Goal: Information Seeking & Learning: Learn about a topic

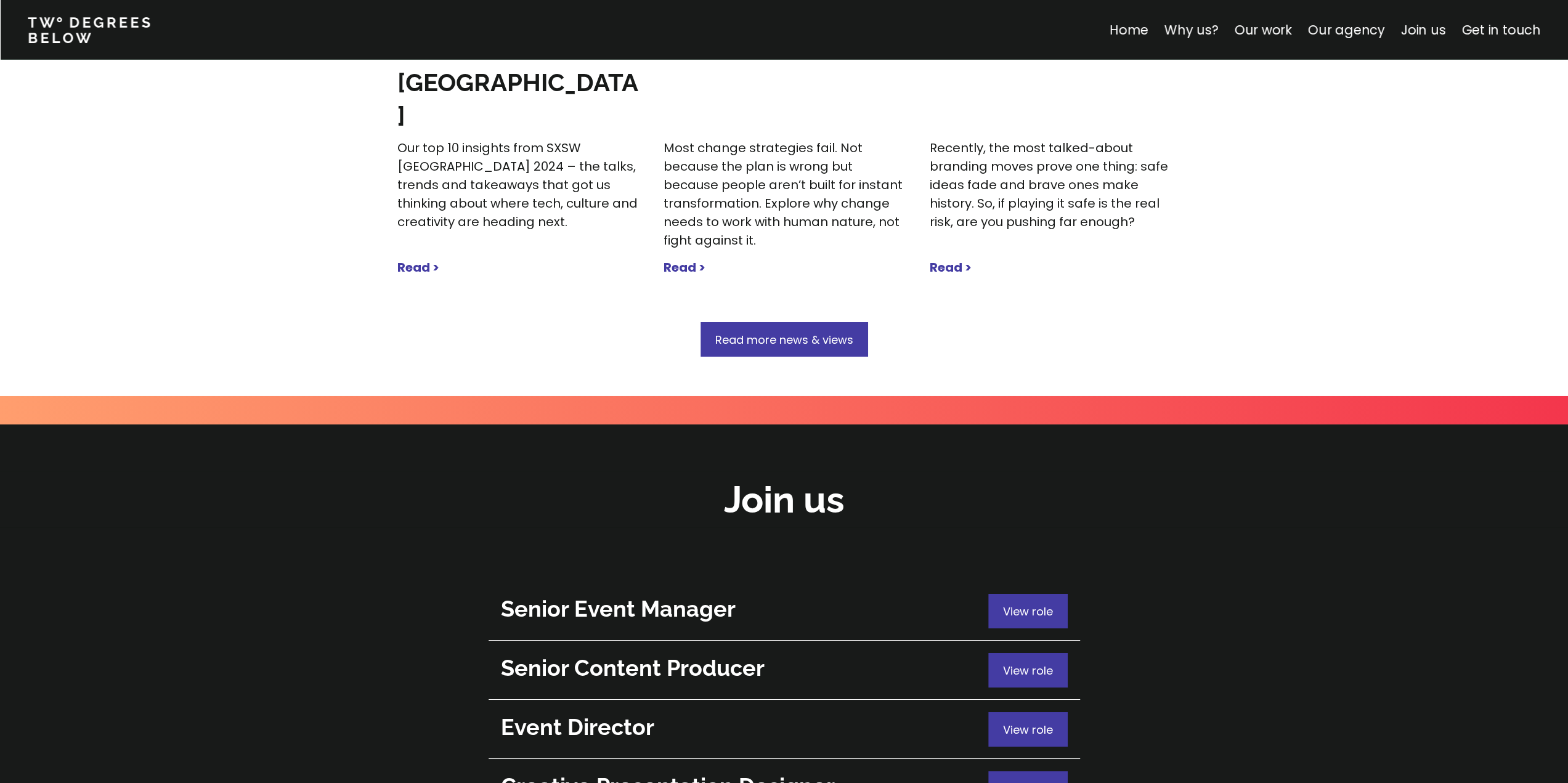
scroll to position [4127, 0]
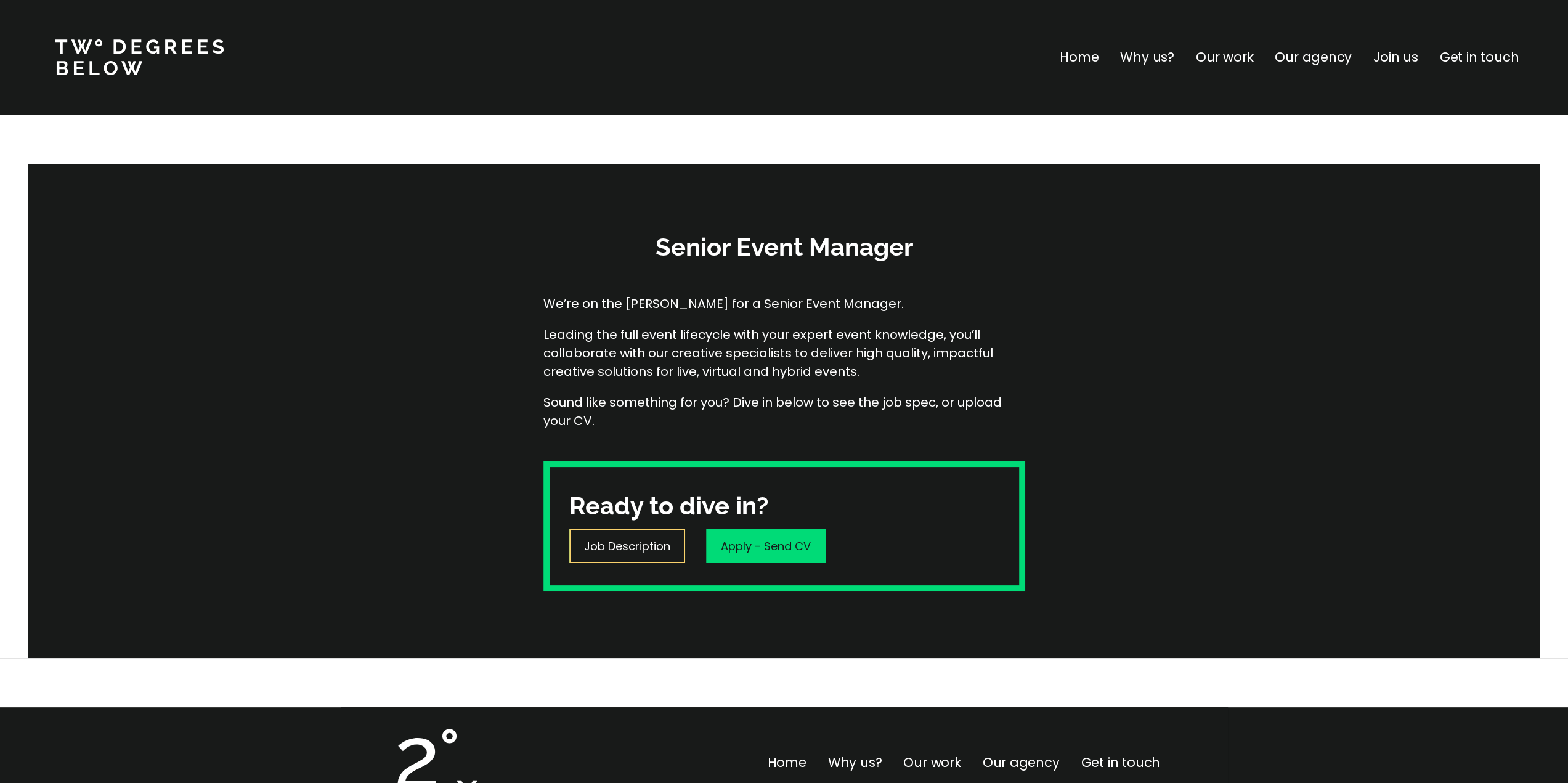
click at [651, 545] on p "Job Description" at bounding box center [627, 546] width 86 height 17
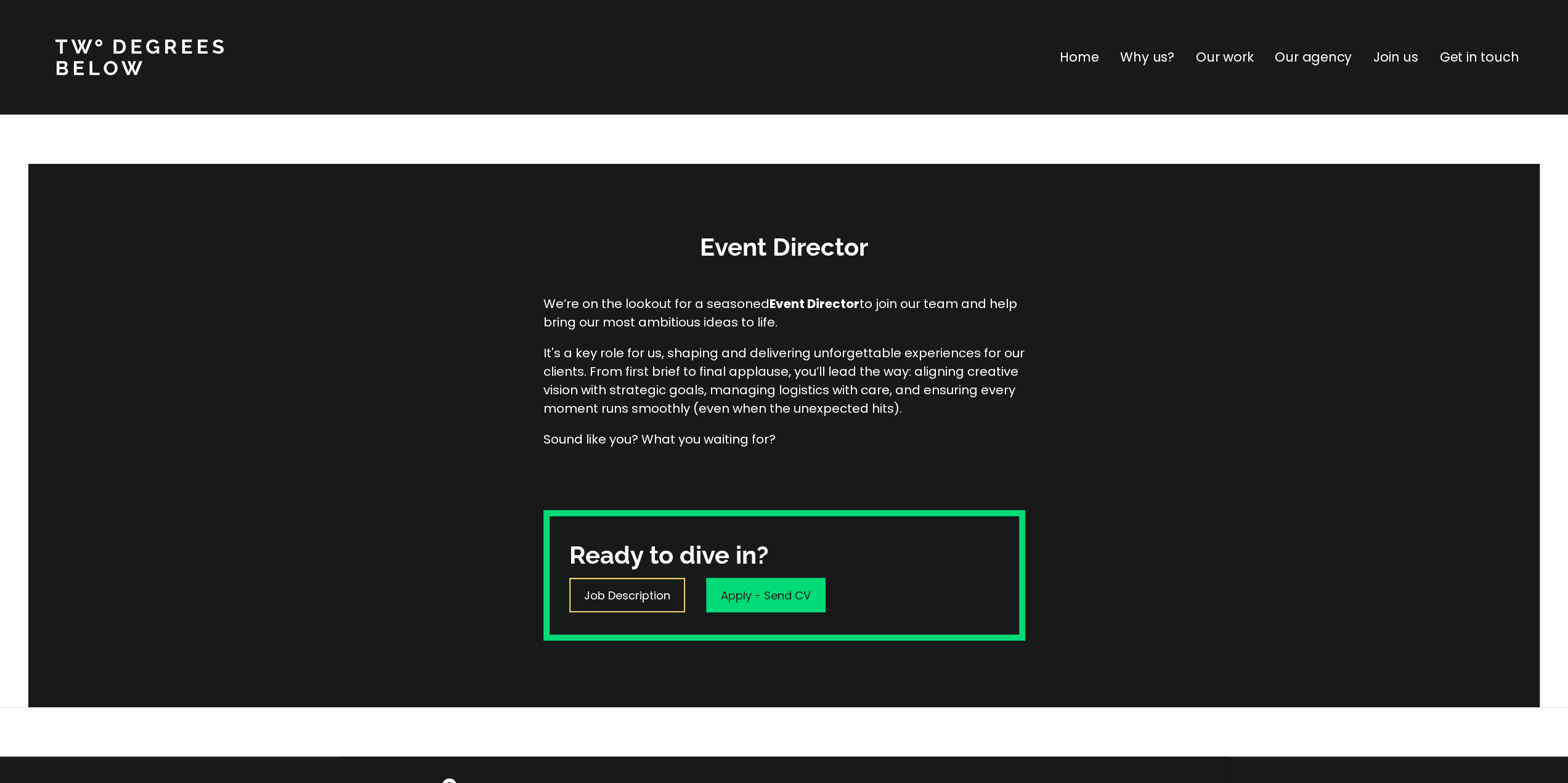
click at [613, 587] on p "Job Description" at bounding box center [627, 596] width 86 height 17
click at [627, 594] on p "Job Description" at bounding box center [627, 596] width 86 height 17
